Goal: Information Seeking & Learning: Learn about a topic

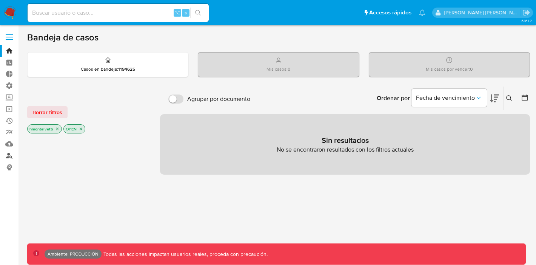
click at [4, 159] on link "Buscador de personas" at bounding box center [45, 155] width 90 height 12
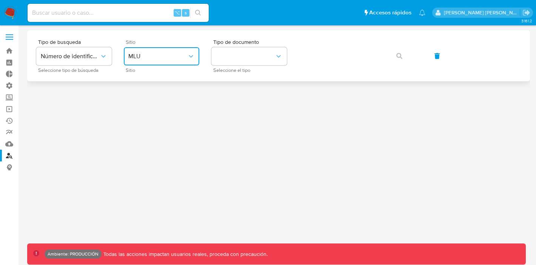
click at [168, 53] on span "MLU" at bounding box center [157, 56] width 59 height 8
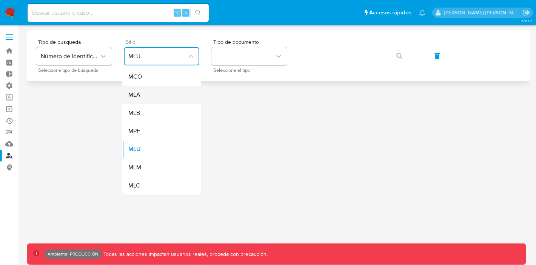
click at [165, 95] on div "MLA" at bounding box center [159, 95] width 62 height 18
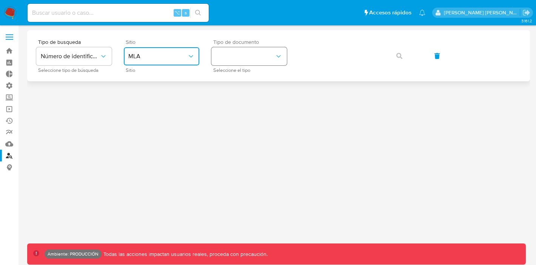
click at [225, 64] on button "identificationType" at bounding box center [248, 56] width 75 height 18
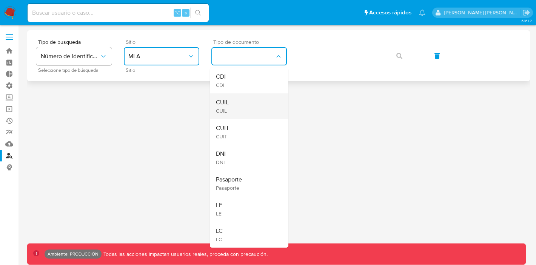
click at [226, 112] on span "CUIL" at bounding box center [222, 110] width 13 height 7
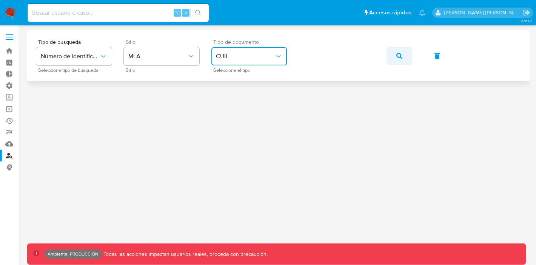
click at [401, 55] on icon "button" at bounding box center [399, 56] width 6 height 6
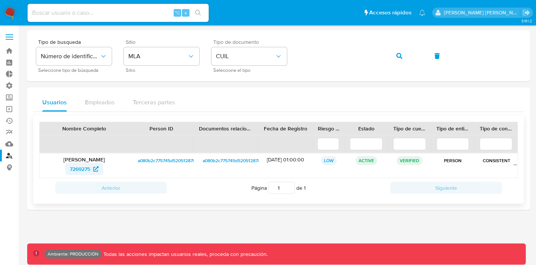
click at [99, 171] on link "7269275" at bounding box center [84, 169] width 38 height 12
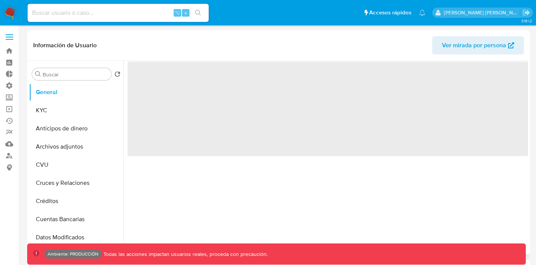
select select "10"
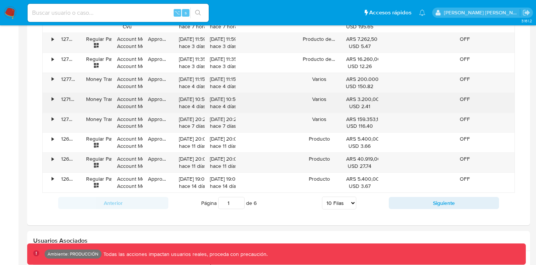
scroll to position [572, 0]
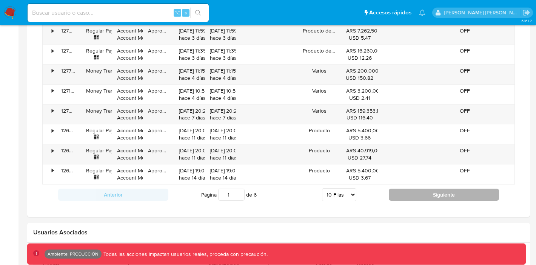
click at [404, 193] on button "Siguiente" at bounding box center [444, 194] width 110 height 12
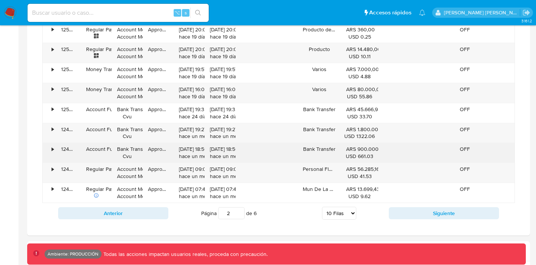
scroll to position [554, 0]
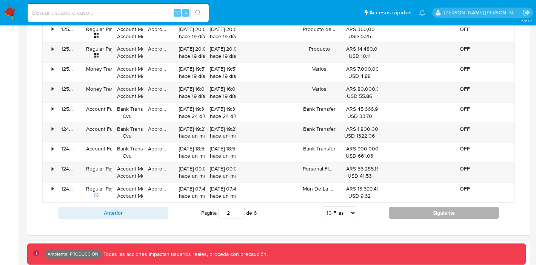
click at [408, 217] on button "Siguiente" at bounding box center [444, 212] width 110 height 12
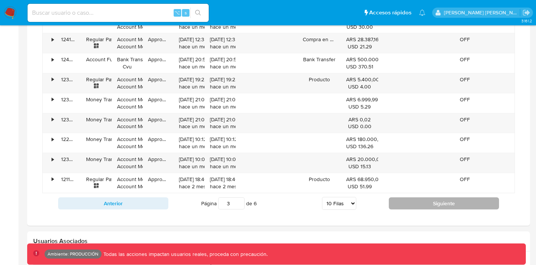
scroll to position [564, 0]
click at [421, 205] on button "Siguiente" at bounding box center [444, 202] width 110 height 12
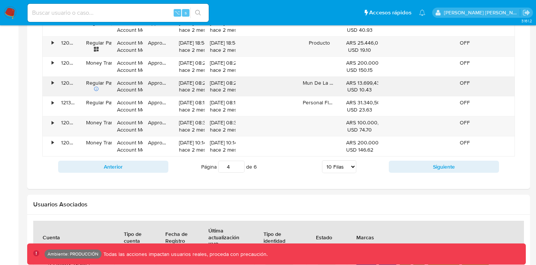
scroll to position [602, 0]
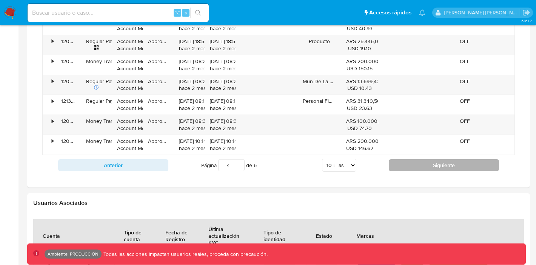
click at [432, 171] on button "Siguiente" at bounding box center [444, 165] width 110 height 12
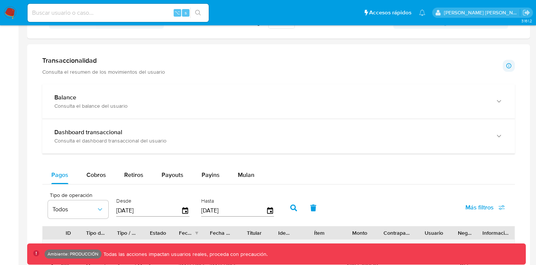
scroll to position [325, 0]
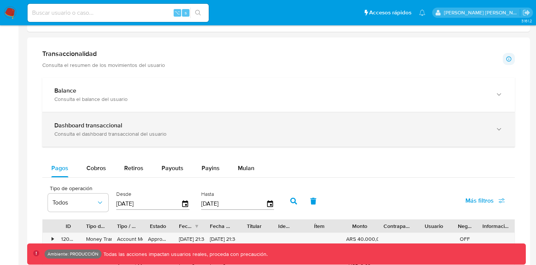
click at [120, 132] on div "Consulta el dashboard transaccional del usuario" at bounding box center [270, 133] width 433 height 7
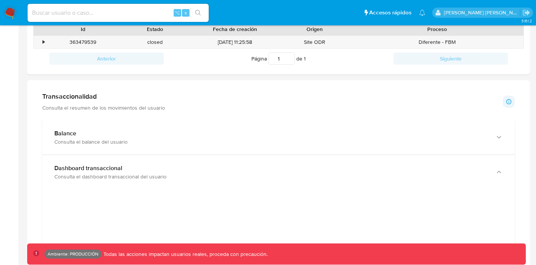
scroll to position [277, 0]
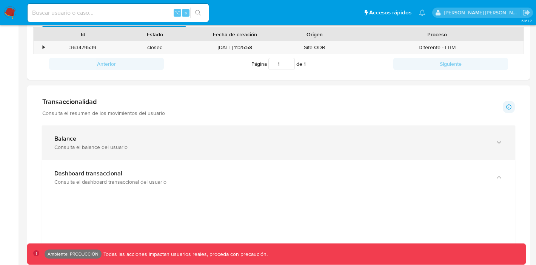
click at [166, 145] on div "Consulta el balance del usuario" at bounding box center [270, 146] width 433 height 7
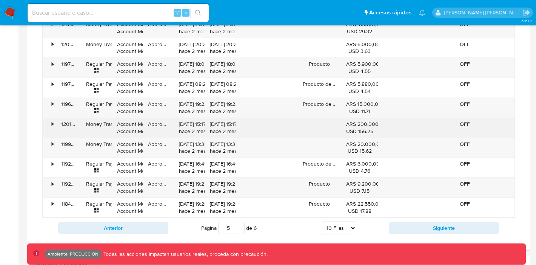
scroll to position [1154, 0]
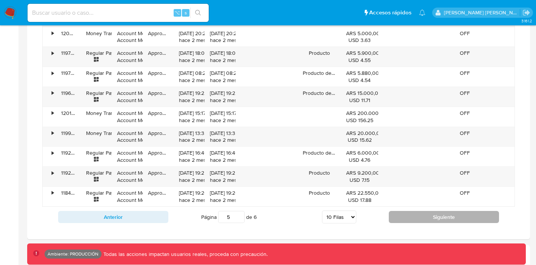
click at [405, 218] on button "Siguiente" at bounding box center [444, 217] width 110 height 12
type input "6"
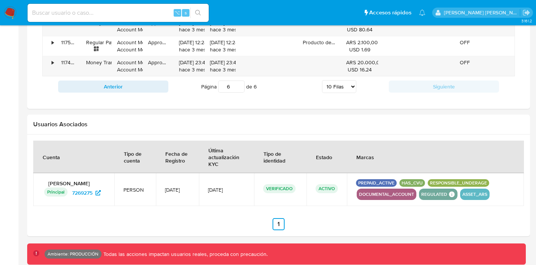
scroll to position [1274, 0]
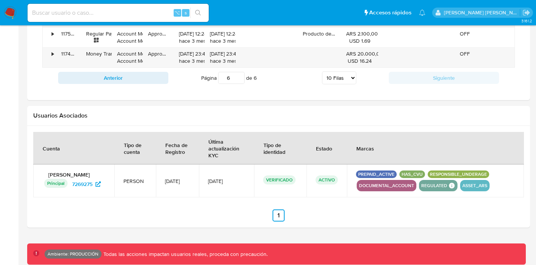
click at [346, 77] on select "5 Filas 10 Filas 20 Filas 25 Filas 50 Filas 100 Filas" at bounding box center [339, 77] width 34 height 13
select select "100"
click at [322, 71] on select "5 Filas 10 Filas 20 Filas 25 Filas 50 Filas 100 Filas" at bounding box center [339, 77] width 34 height 13
type input "1"
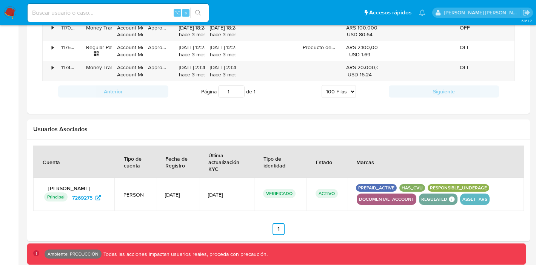
scroll to position [2270, 0]
